Goal: Book appointment/travel/reservation

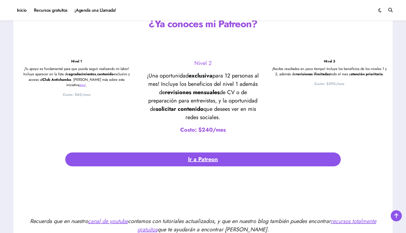
scroll to position [1187, 0]
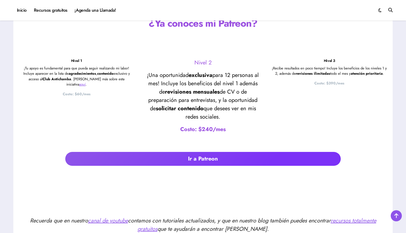
click at [193, 159] on link "Ir a Patreon" at bounding box center [203, 159] width 276 height 14
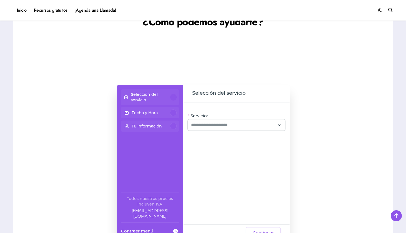
scroll to position [422, 0]
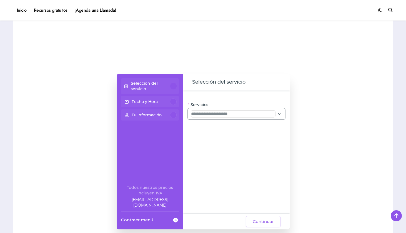
click at [213, 114] on input "Servicio:" at bounding box center [233, 114] width 84 height 7
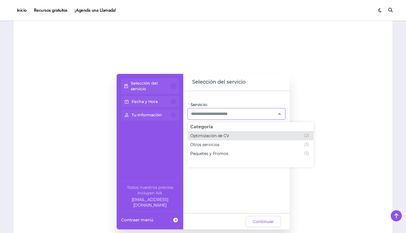
click at [215, 133] on span "Optimización de CV" at bounding box center [209, 136] width 39 height 6
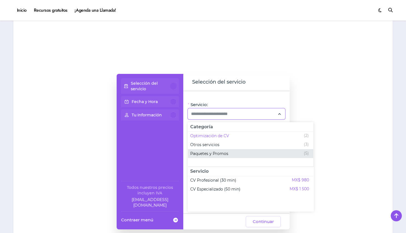
click at [232, 154] on div "Paquetes y Promos (5)" at bounding box center [249, 153] width 119 height 7
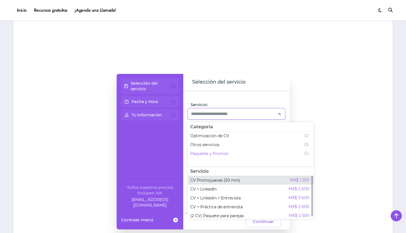
click at [232, 181] on span "CV Promojueves (50 min)" at bounding box center [215, 181] width 50 height 6
type input "**********"
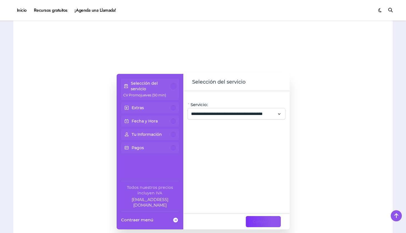
click at [266, 219] on span "Continuar" at bounding box center [263, 221] width 21 height 7
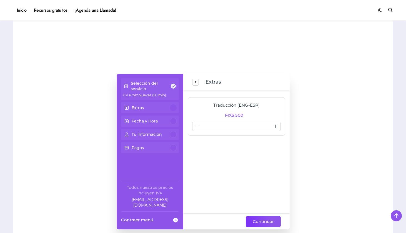
click at [264, 219] on span "Continuar" at bounding box center [263, 221] width 21 height 7
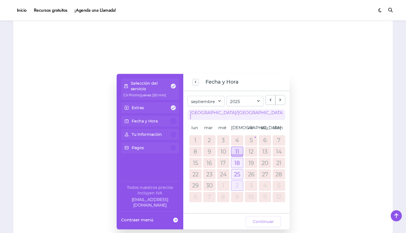
click at [239, 149] on div at bounding box center [237, 152] width 12 height 10
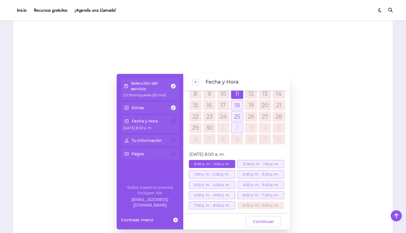
scroll to position [56, 0]
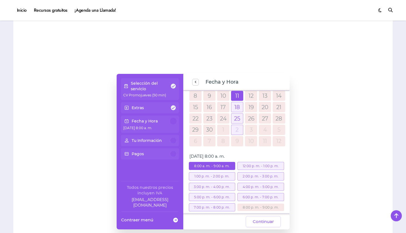
click at [252, 163] on div "12:00 p. m. - 1:00 p. m." at bounding box center [261, 166] width 47 height 8
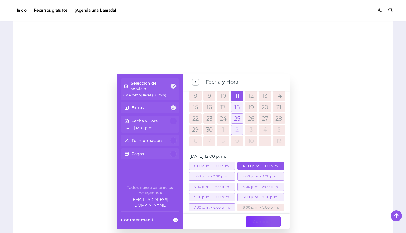
click at [258, 221] on span "Continuar" at bounding box center [263, 221] width 21 height 7
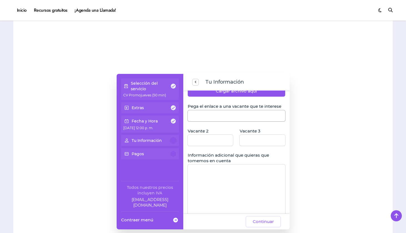
scroll to position [67, 0]
click at [179, 1] on div "Inicio Recursos gratuitos ¡Agenda una Llamada! [PERSON_NAME] el hada de las vac…" at bounding box center [203, 10] width 406 height 21
